Goal: Find specific page/section: Find specific page/section

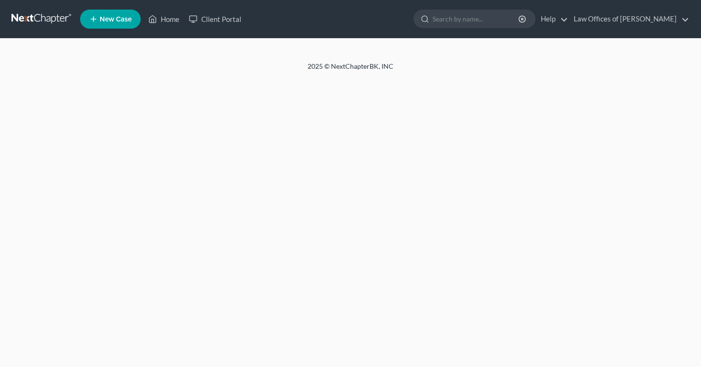
select select "72"
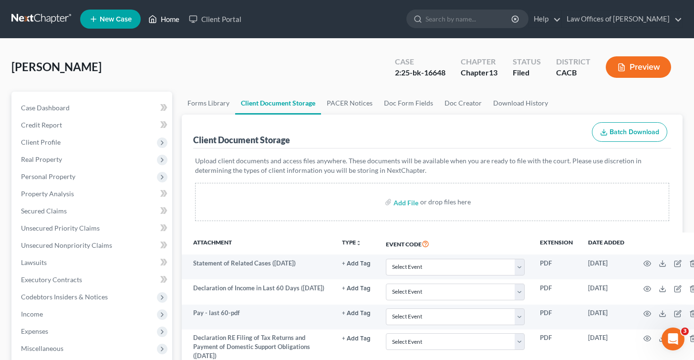
click at [169, 22] on link "Home" at bounding box center [164, 18] width 41 height 17
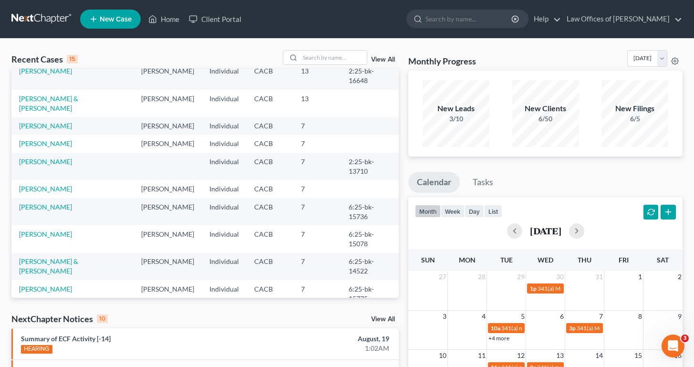
scroll to position [65, 0]
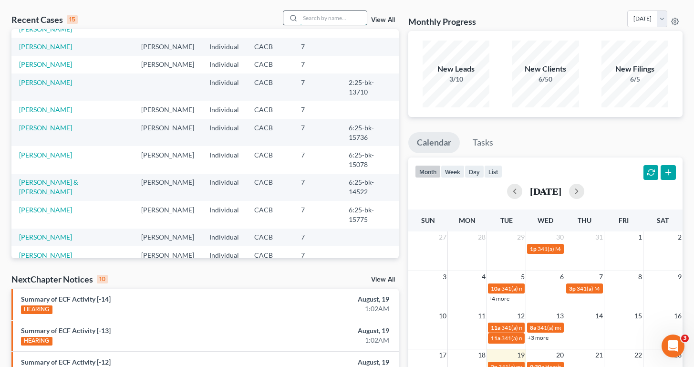
click at [318, 25] on input "search" at bounding box center [333, 18] width 67 height 14
type input "squires"
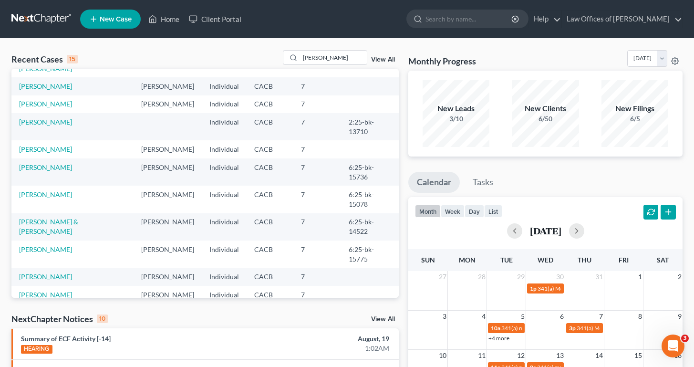
scroll to position [0, 0]
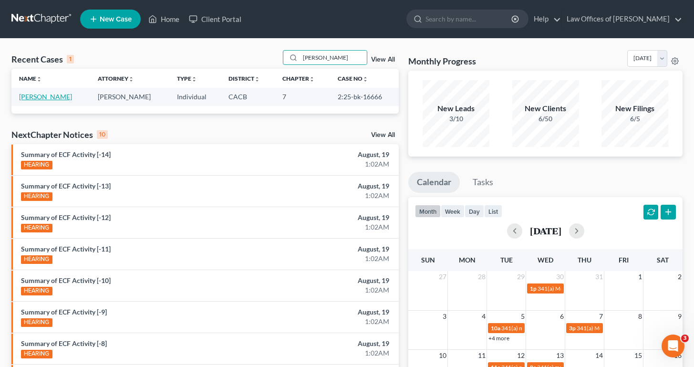
click at [40, 101] on link "[PERSON_NAME]" at bounding box center [45, 97] width 53 height 8
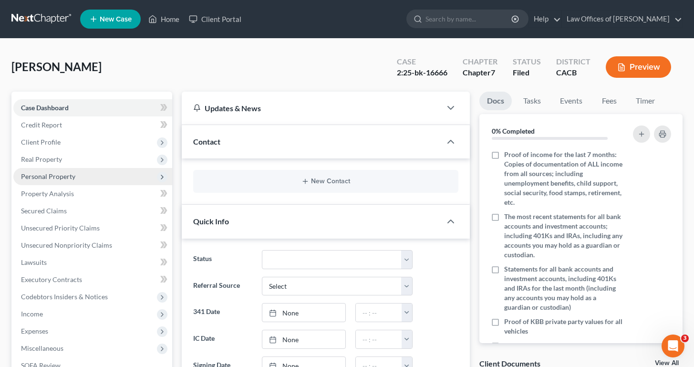
scroll to position [10, 0]
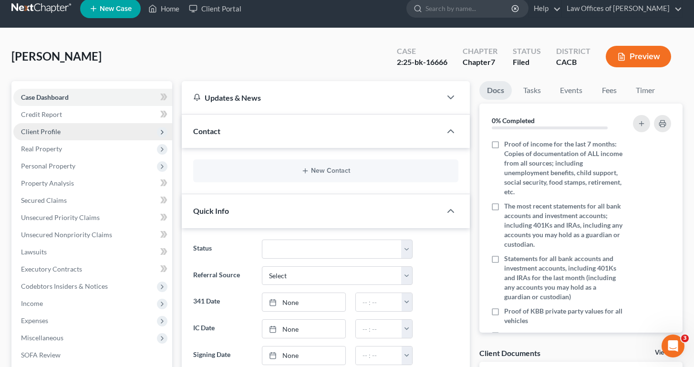
click at [51, 136] on span "Client Profile" at bounding box center [92, 131] width 159 height 17
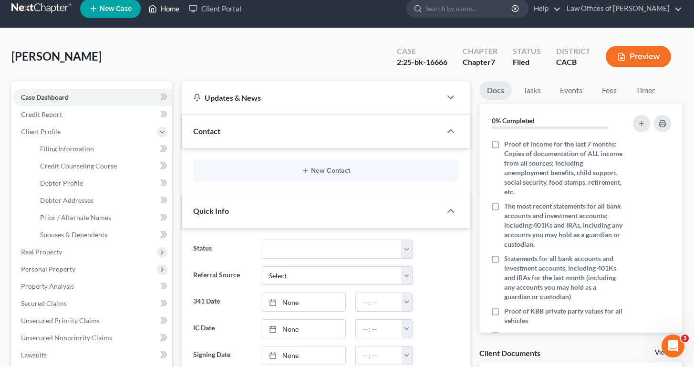
click at [156, 14] on icon at bounding box center [152, 8] width 9 height 11
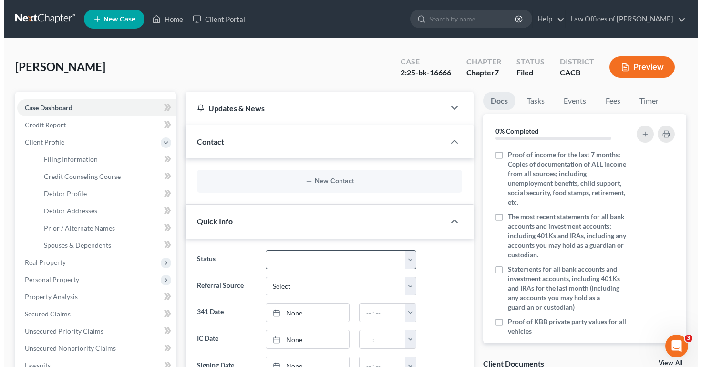
scroll to position [90, 0]
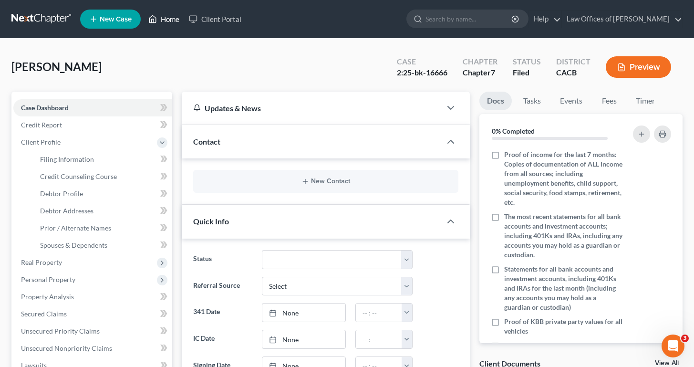
click at [163, 24] on link "Home" at bounding box center [164, 18] width 41 height 17
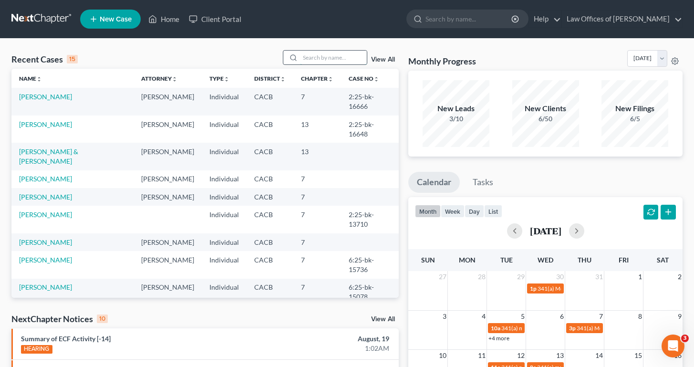
click at [312, 59] on input "search" at bounding box center [333, 58] width 67 height 14
type input "roda"
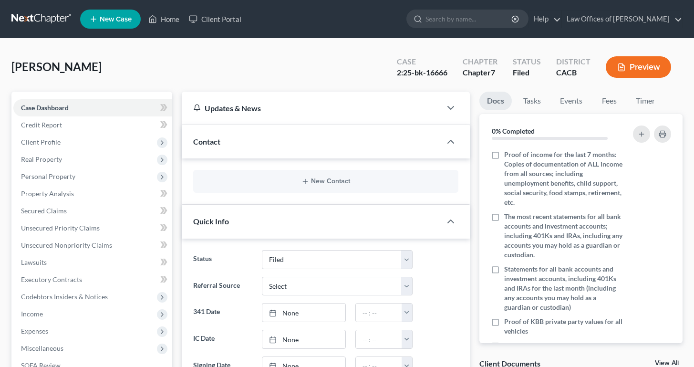
select select "6"
click at [177, 17] on link "Home" at bounding box center [164, 18] width 41 height 17
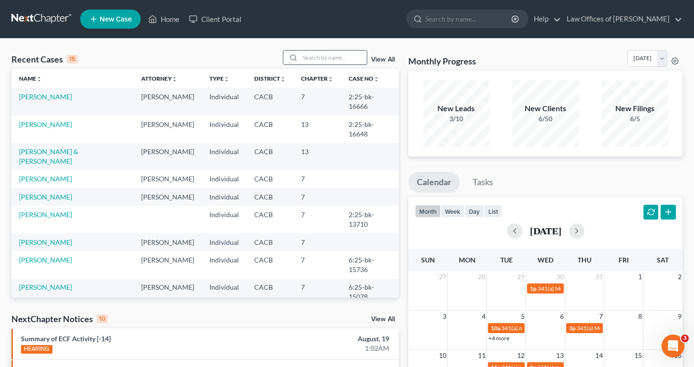
click at [320, 61] on input "search" at bounding box center [333, 58] width 67 height 14
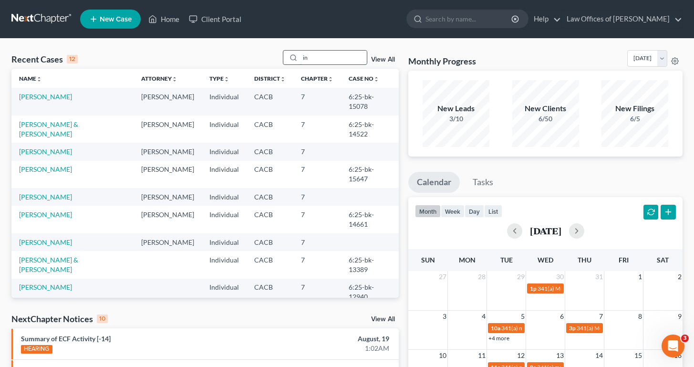
type input "i"
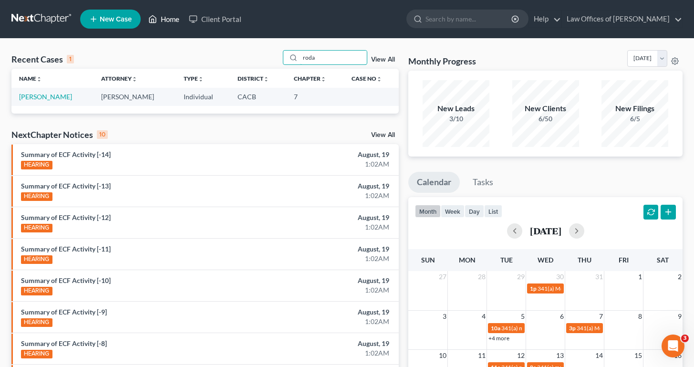
type input "roda"
click at [165, 18] on link "Home" at bounding box center [164, 18] width 41 height 17
